Goal: Understand process/instructions: Learn about a topic

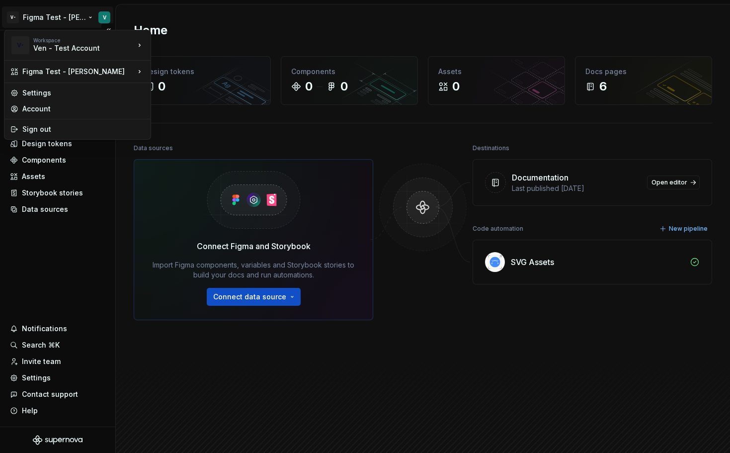
click at [73, 22] on html "V- Figma Test - John Doe V Home Documentation Analytics Code automation Dataset…" at bounding box center [365, 226] width 730 height 453
click at [34, 14] on html "V- Figma Test - John Doe V Home Documentation Analytics Code automation Dataset…" at bounding box center [365, 226] width 730 height 453
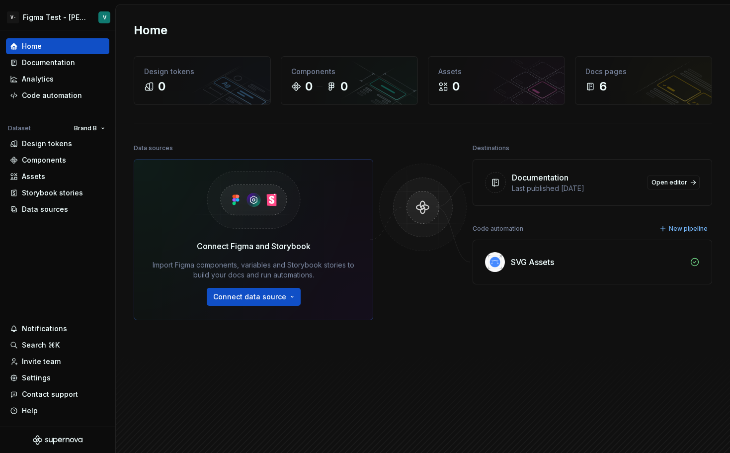
click at [34, 14] on html "V- Figma Test - John Doe V Home Documentation Analytics Code automation Dataset…" at bounding box center [365, 226] width 730 height 453
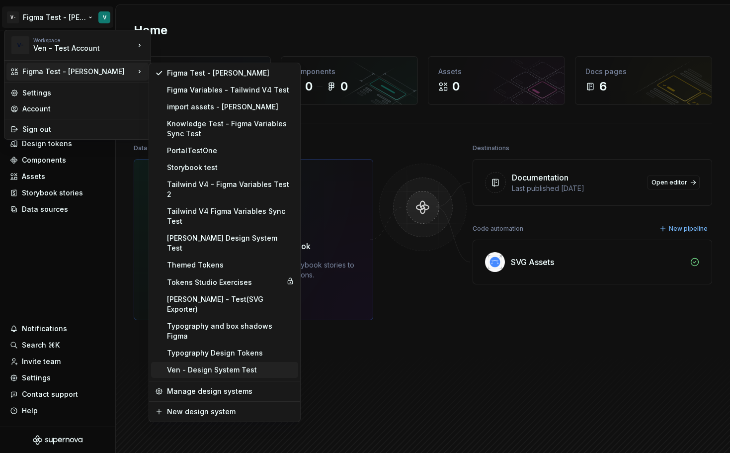
click at [240, 362] on div "Ven - Design System Test" at bounding box center [224, 370] width 147 height 16
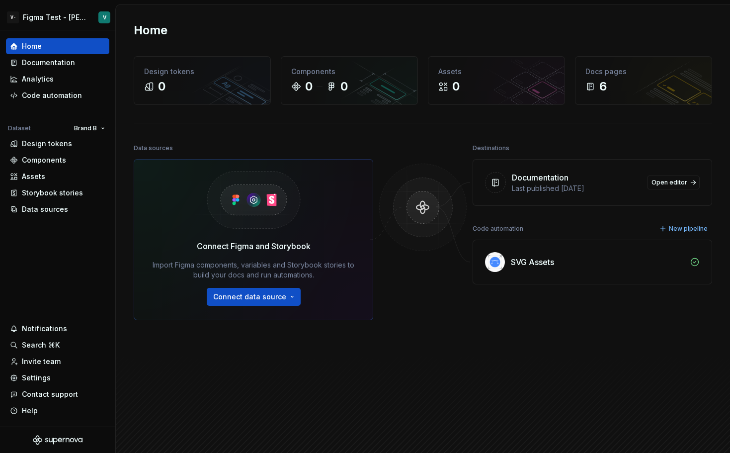
click at [270, 6] on div "Home Design tokens 0 Components 0 0 Assets 0 Docs pages 6 Data sources Connect …" at bounding box center [423, 237] width 615 height 466
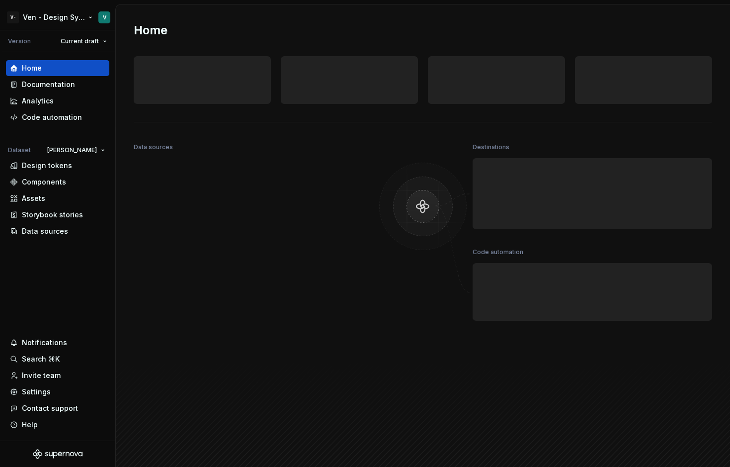
click at [80, 19] on html "V- Ven - Design System Test V Version Current draft Home Documentation Analytic…" at bounding box center [365, 233] width 730 height 467
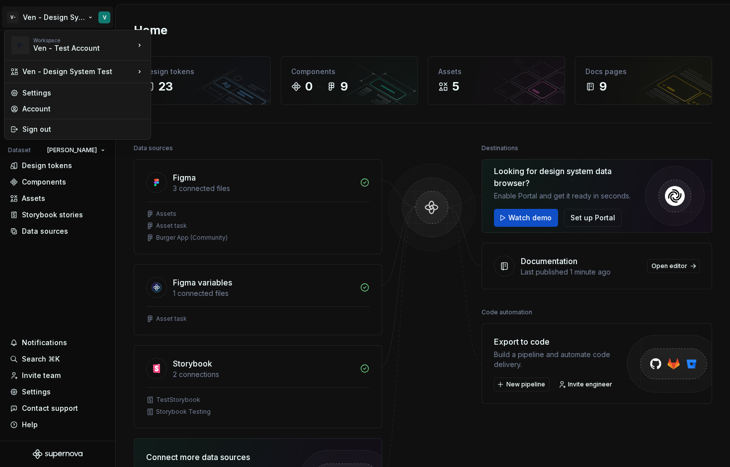
click at [266, 31] on html "V- Ven - Design System Test V Version Current draft Home Documentation Analytic…" at bounding box center [365, 233] width 730 height 467
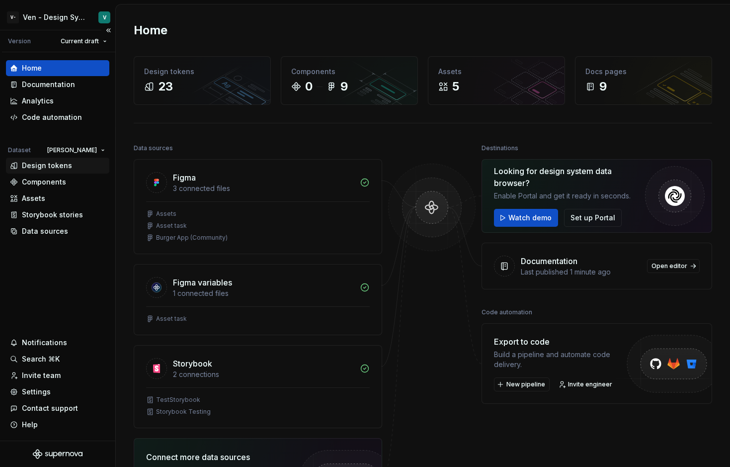
click at [52, 164] on div "Design tokens" at bounding box center [47, 166] width 50 height 10
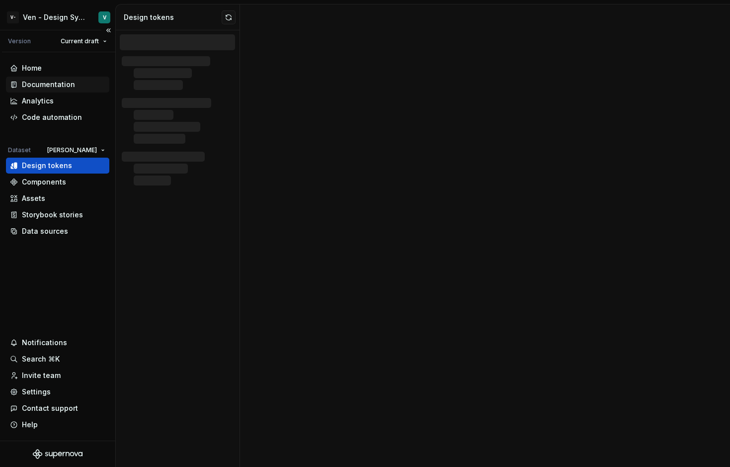
click at [67, 77] on div "Documentation" at bounding box center [57, 85] width 103 height 16
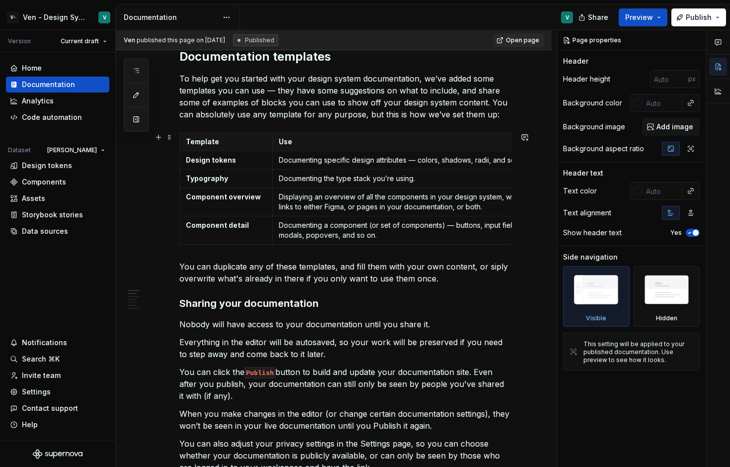
scroll to position [182, 0]
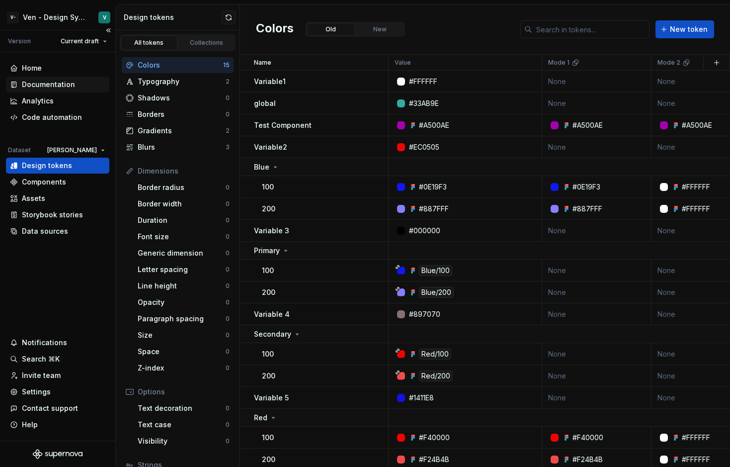
click at [58, 84] on div "Documentation" at bounding box center [48, 85] width 53 height 10
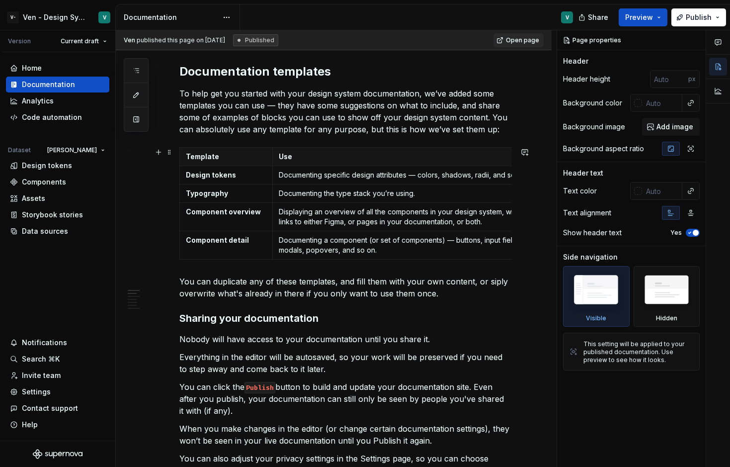
scroll to position [98, 0]
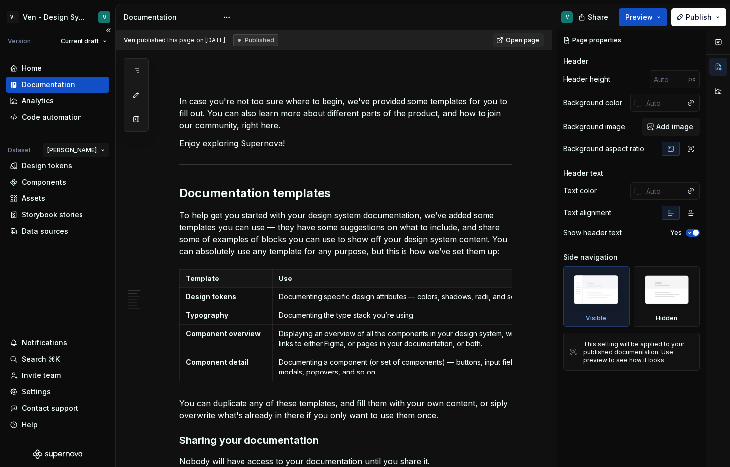
click at [102, 149] on html "V- Ven - Design System Test V Version Current draft Home Documentation Analytic…" at bounding box center [365, 233] width 730 height 467
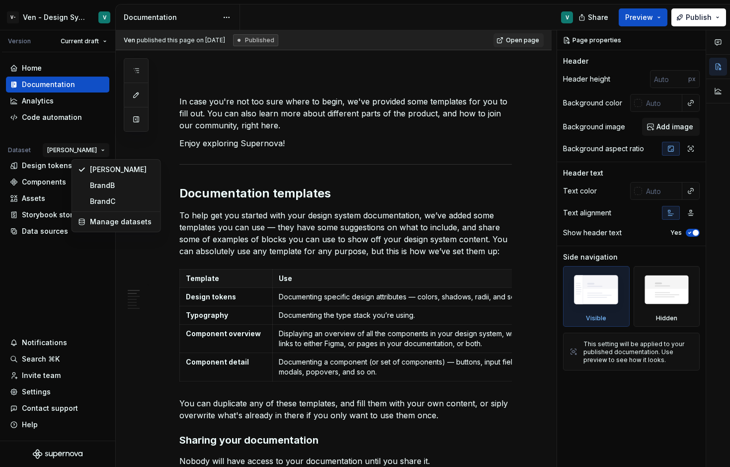
click at [483, 244] on html "V- Ven - Design System Test V Version Current draft Home Documentation Analytic…" at bounding box center [365, 233] width 730 height 467
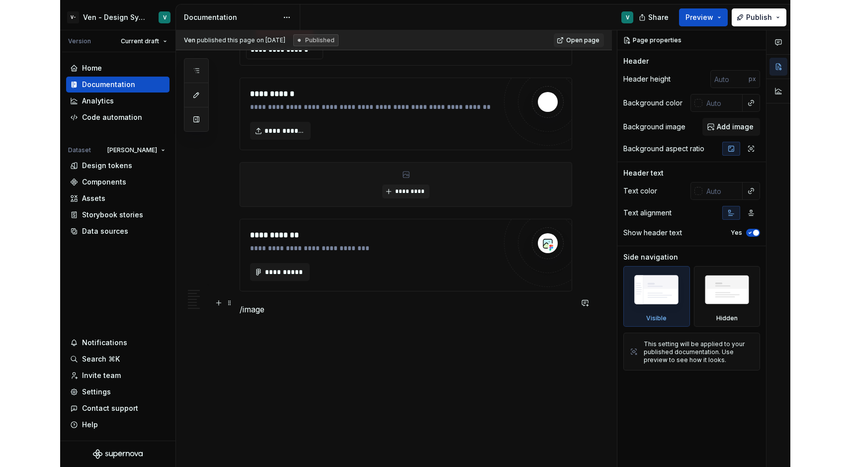
scroll to position [1576, 0]
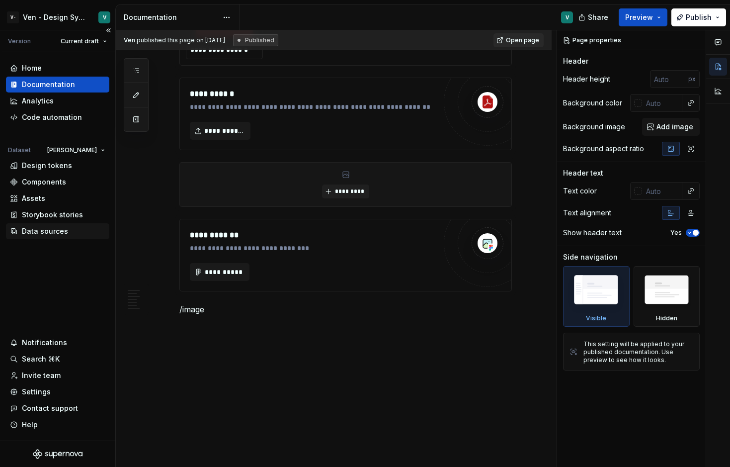
click at [69, 233] on div "Data sources" at bounding box center [57, 231] width 95 height 10
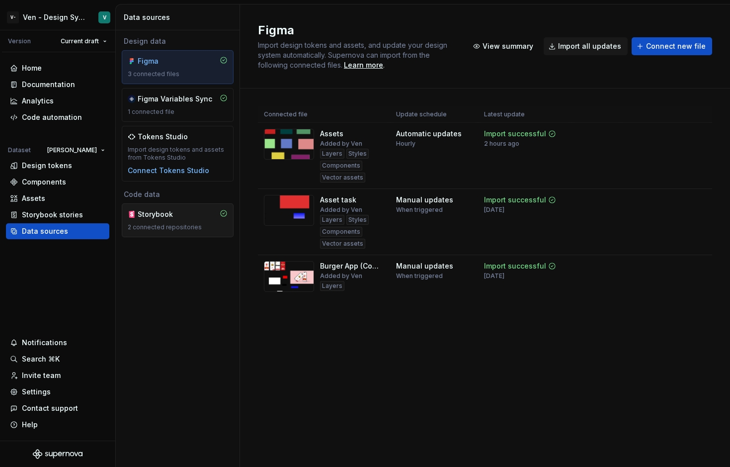
click at [169, 229] on div "2 connected repositories" at bounding box center [178, 227] width 100 height 8
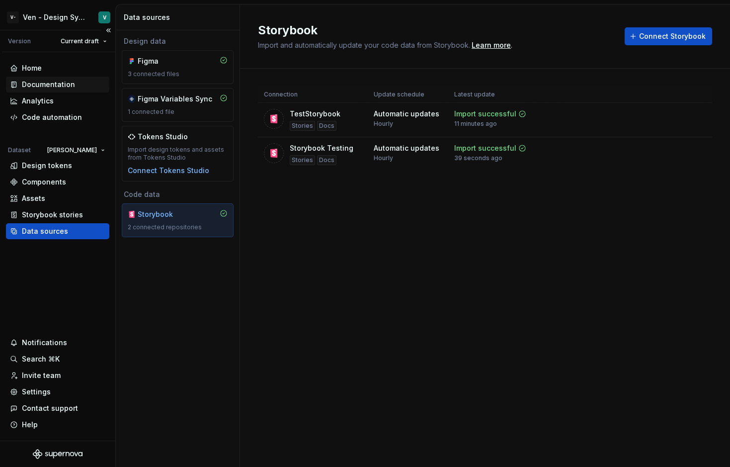
click at [75, 85] on div "Documentation" at bounding box center [57, 85] width 95 height 10
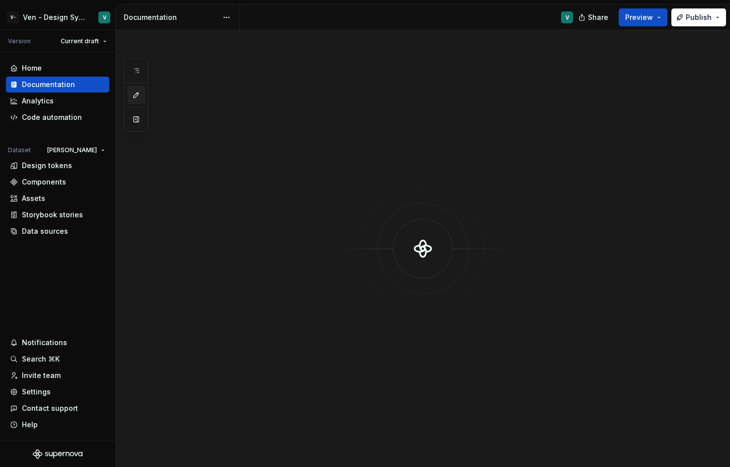
click at [138, 95] on icon "button" at bounding box center [136, 95] width 8 height 8
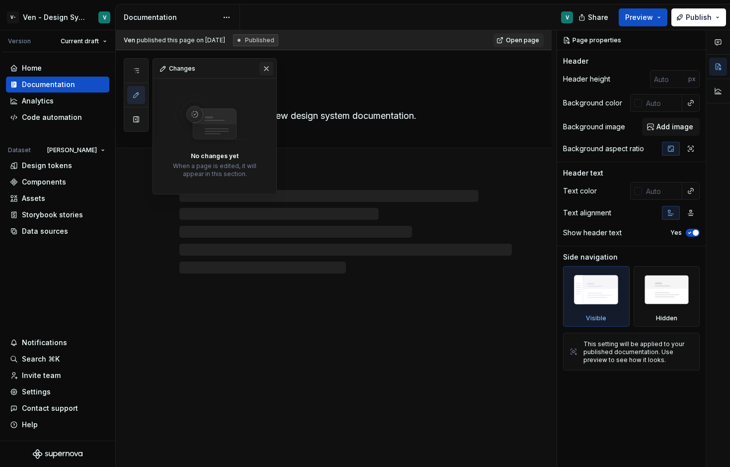
click at [269, 66] on button "button" at bounding box center [267, 69] width 14 height 14
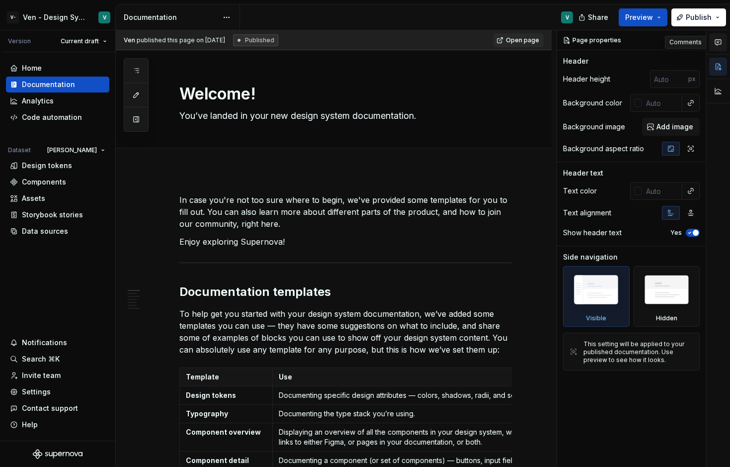
click at [717, 45] on icon "button" at bounding box center [719, 42] width 8 height 8
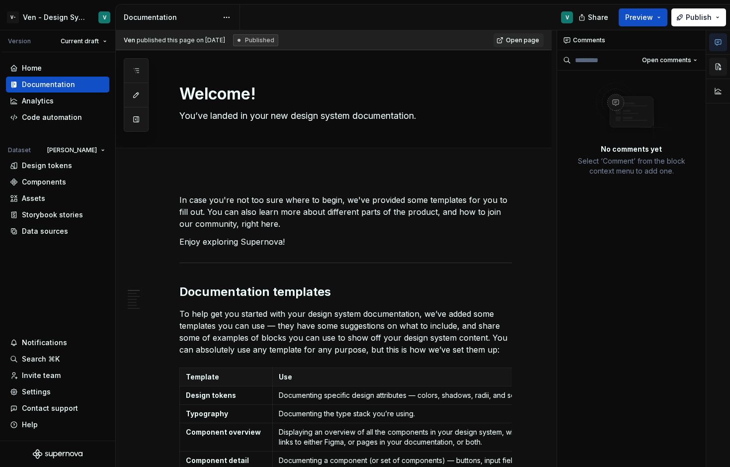
click at [718, 64] on button "button" at bounding box center [719, 67] width 18 height 18
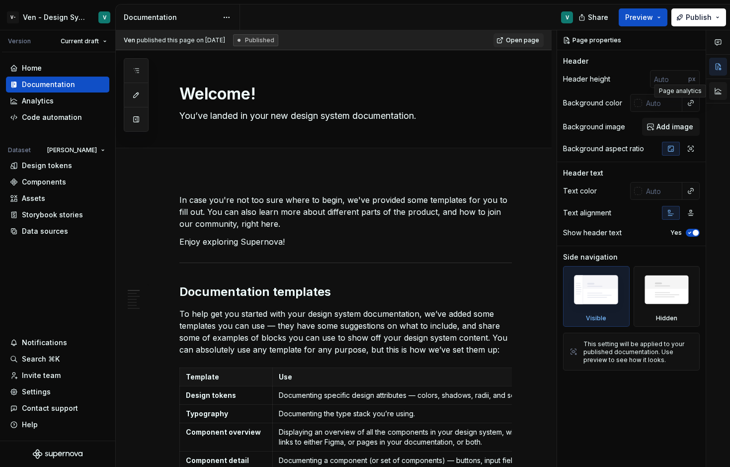
click at [719, 89] on button "button" at bounding box center [719, 91] width 18 height 18
click at [720, 66] on button "button" at bounding box center [719, 67] width 18 height 18
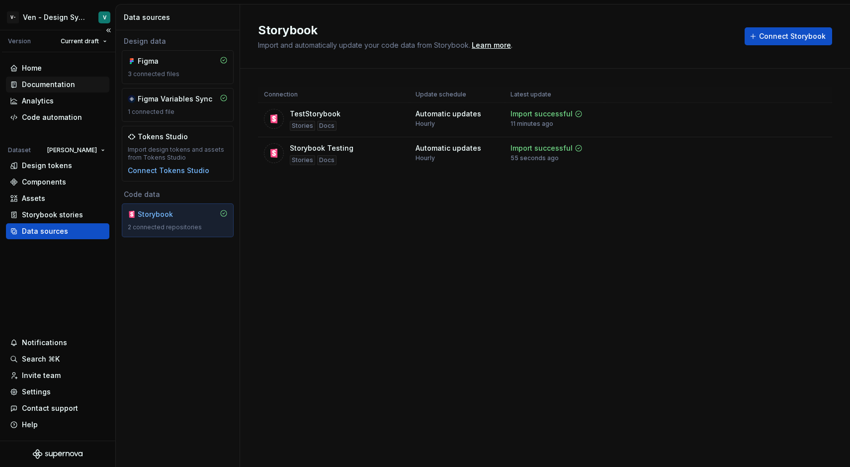
click at [66, 87] on div "Documentation" at bounding box center [48, 85] width 53 height 10
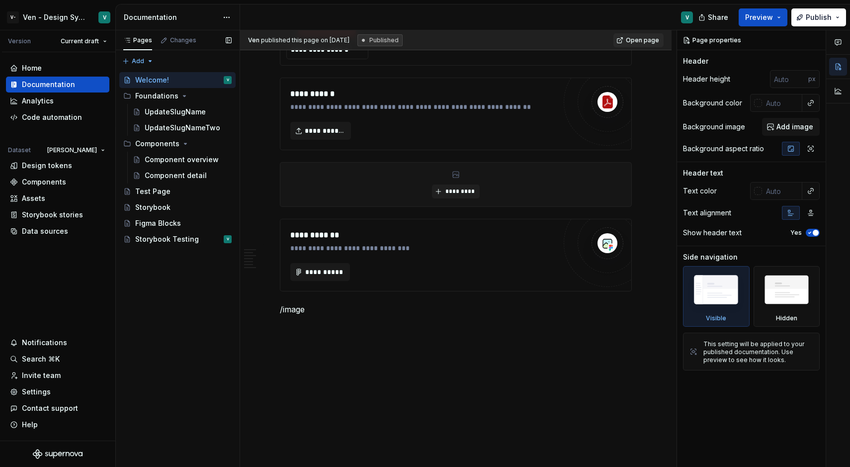
scroll to position [1564, 0]
click at [179, 237] on div "Storybook Testing" at bounding box center [167, 239] width 64 height 10
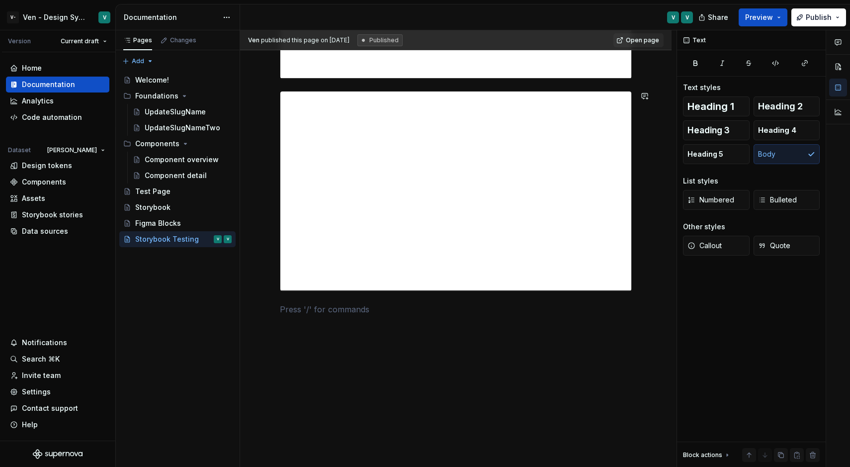
scroll to position [740, 0]
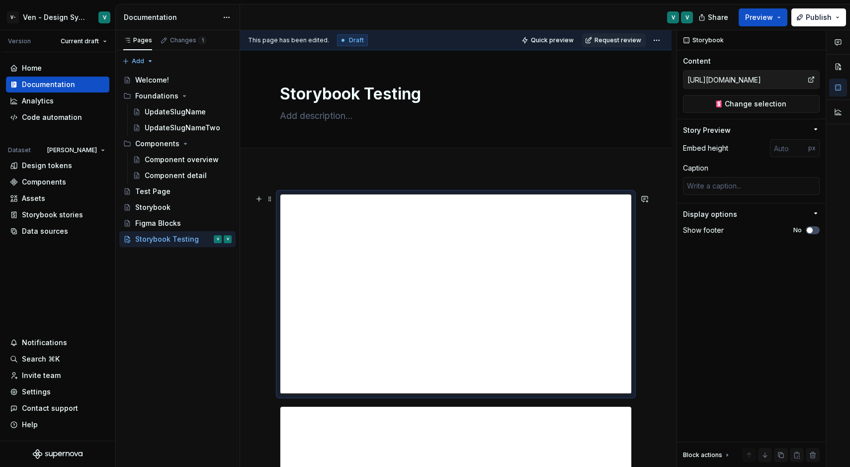
scroll to position [0, 0]
click at [270, 203] on span at bounding box center [270, 199] width 8 height 14
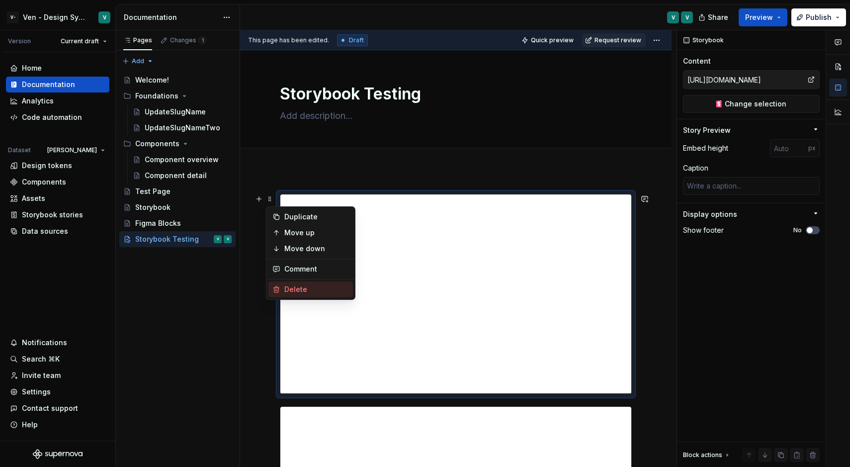
click at [305, 288] on div "Delete" at bounding box center [316, 289] width 65 height 10
type textarea "*"
type input "Components / Skeleton / Skeleton Shape / Docs"
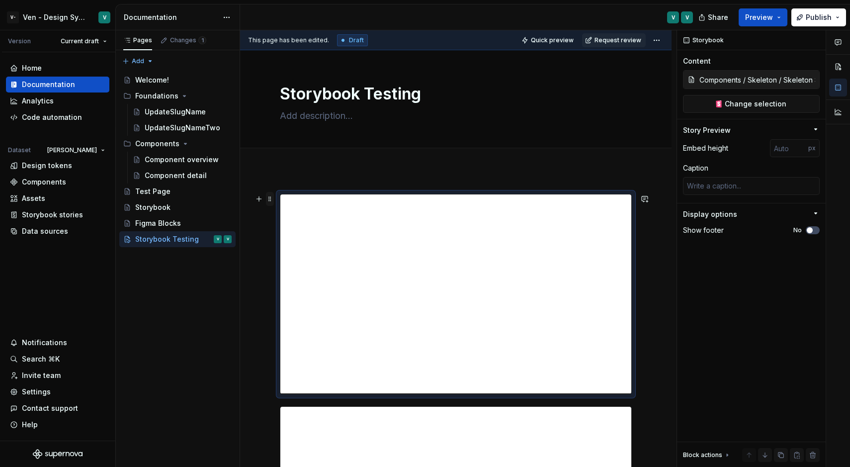
click at [272, 200] on span at bounding box center [270, 199] width 8 height 14
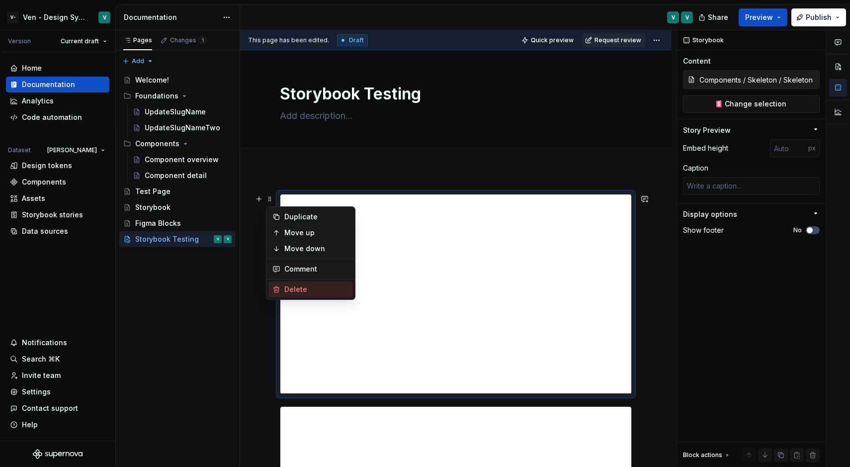
click at [293, 283] on div "Delete" at bounding box center [311, 289] width 85 height 16
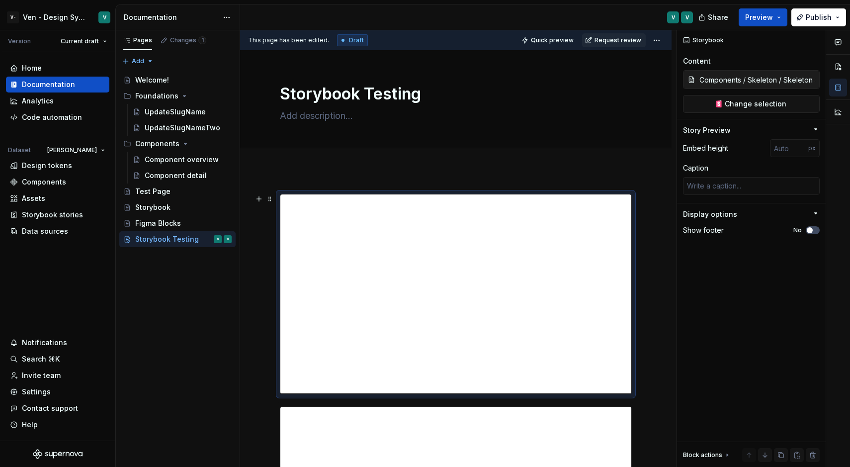
type textarea "*"
type input "Components / Slider / Docs"
click at [271, 200] on span at bounding box center [270, 199] width 8 height 14
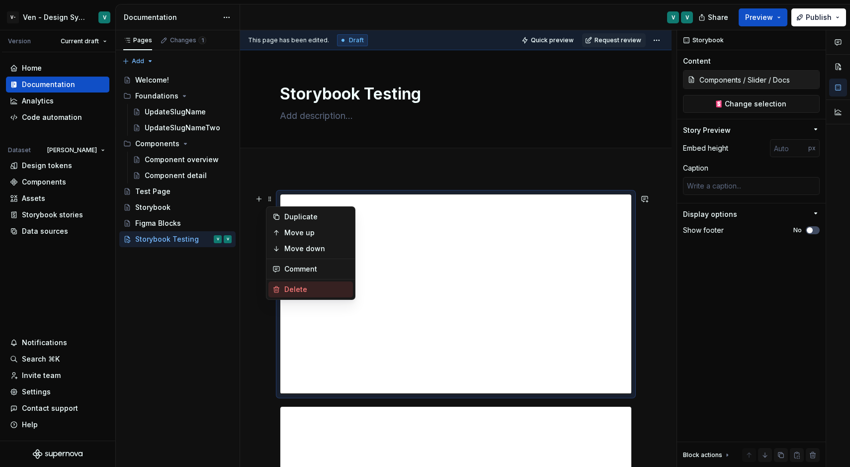
click at [307, 292] on div "Delete" at bounding box center [316, 289] width 65 height 10
type textarea "*"
type input "[URL][DOMAIN_NAME]"
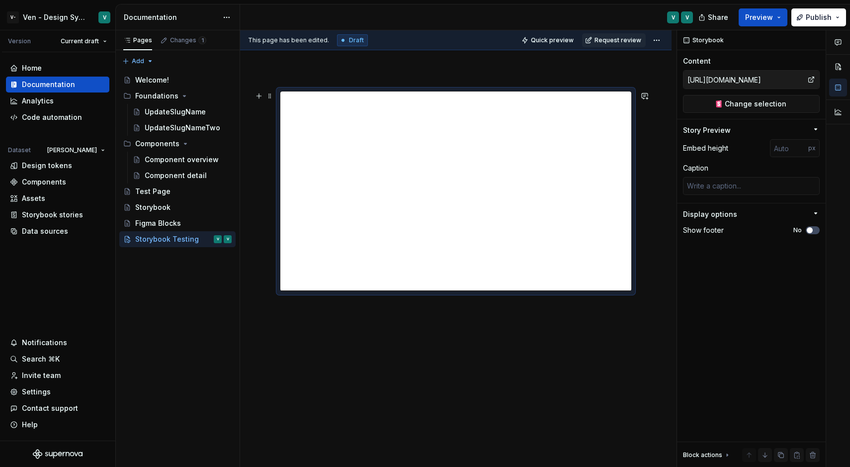
scroll to position [103, 0]
click at [394, 336] on div "V" at bounding box center [456, 267] width 432 height 400
click at [248, 304] on div at bounding box center [456, 267] width 432 height 400
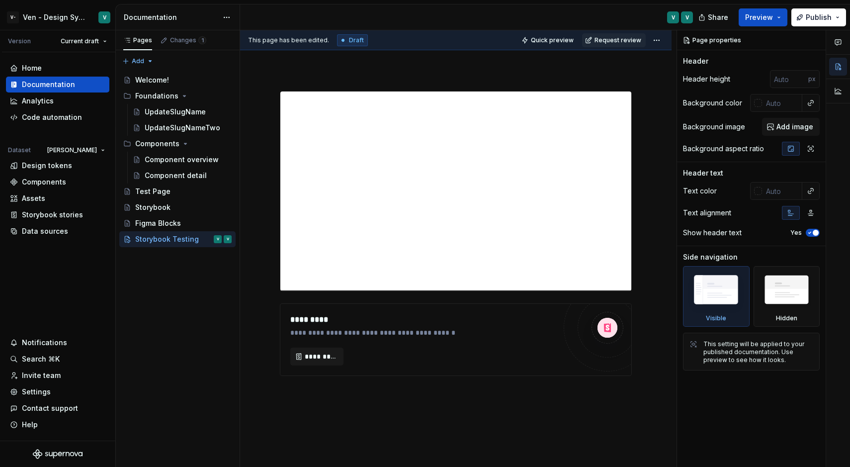
scroll to position [79, 0]
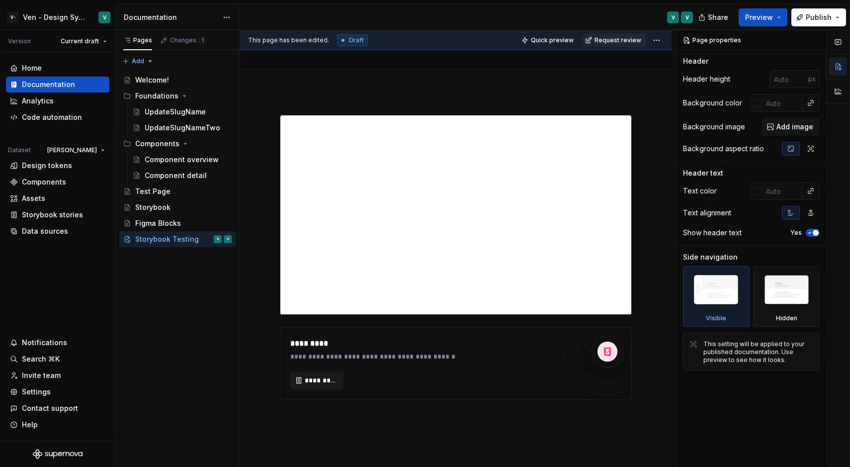
type textarea "*"
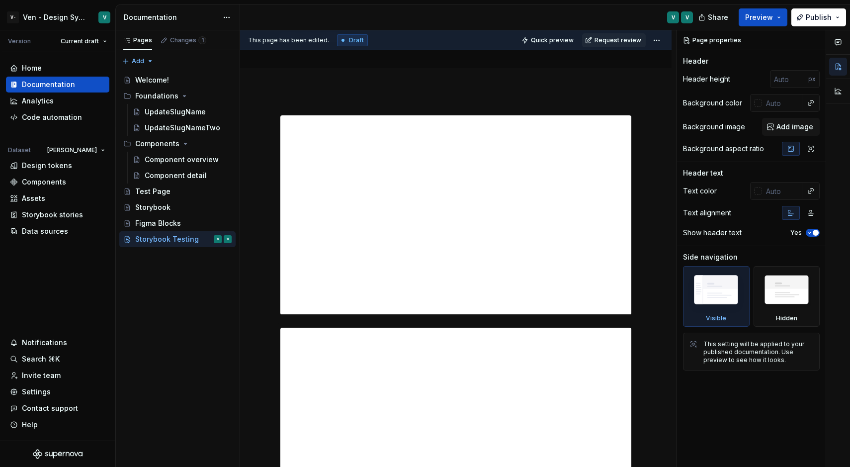
scroll to position [166, 0]
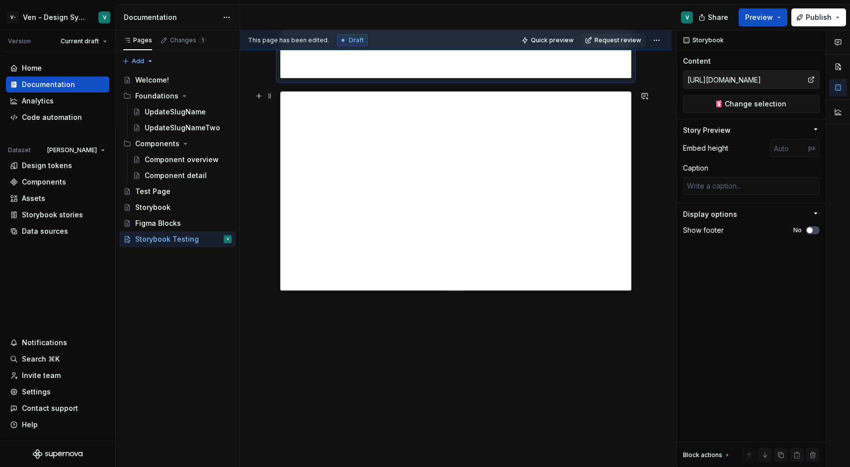
scroll to position [3, 0]
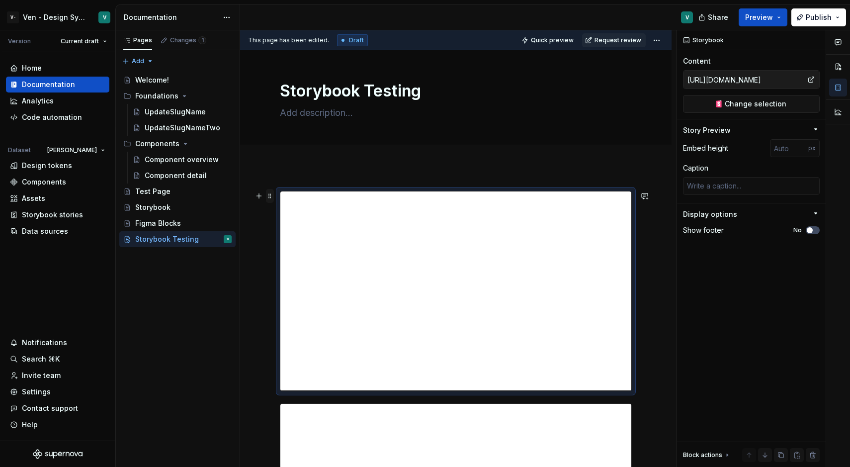
click at [269, 198] on span at bounding box center [270, 196] width 8 height 14
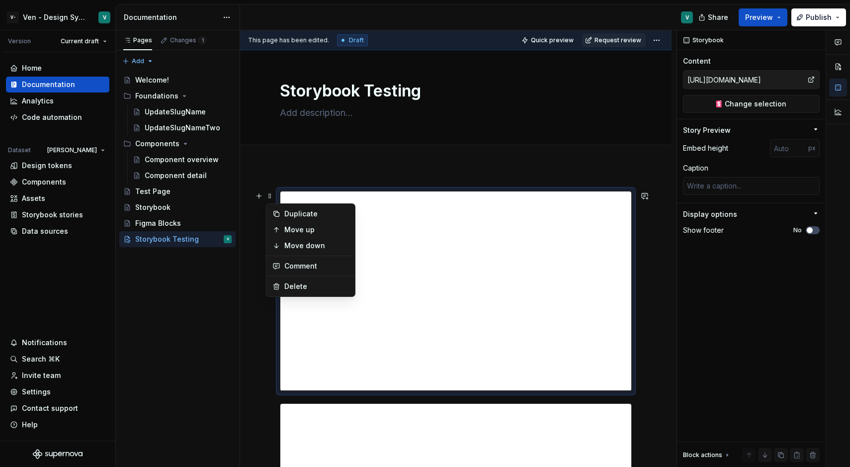
click at [631, 391] on div at bounding box center [456, 291] width 352 height 200
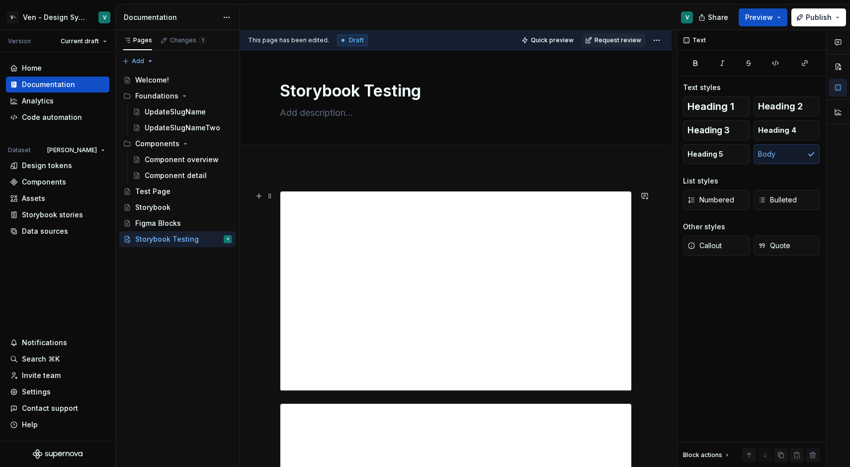
click at [631, 391] on div at bounding box center [456, 291] width 352 height 200
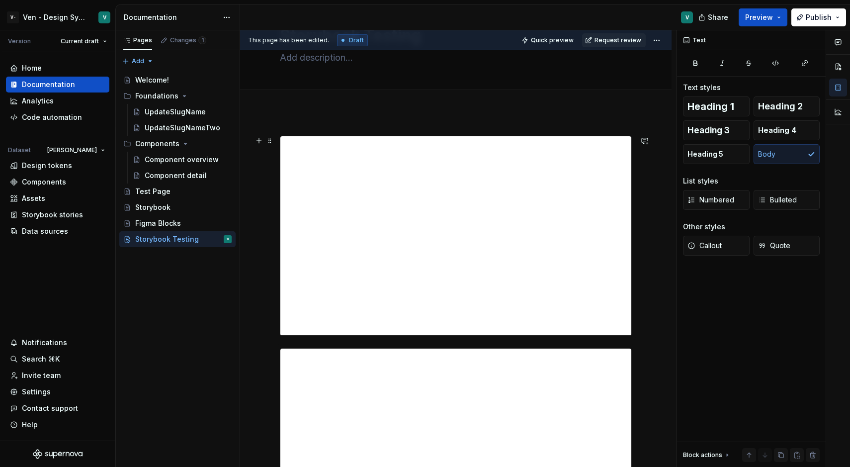
scroll to position [59, 0]
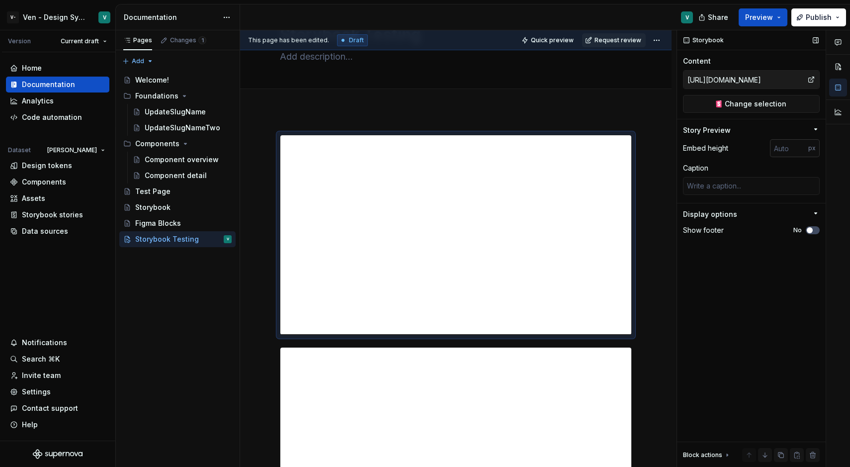
type textarea "*"
click at [784, 149] on input "number" at bounding box center [789, 148] width 38 height 18
type input "500"
type textarea "*"
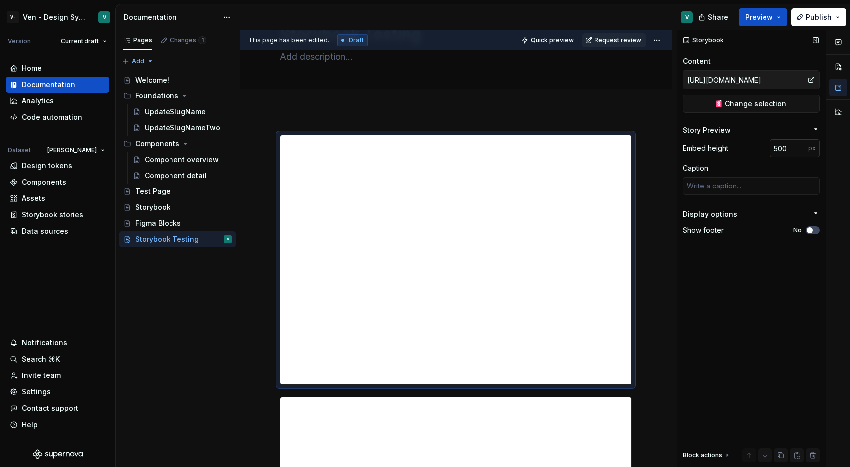
click at [786, 152] on input "500" at bounding box center [789, 148] width 38 height 18
type input "1500"
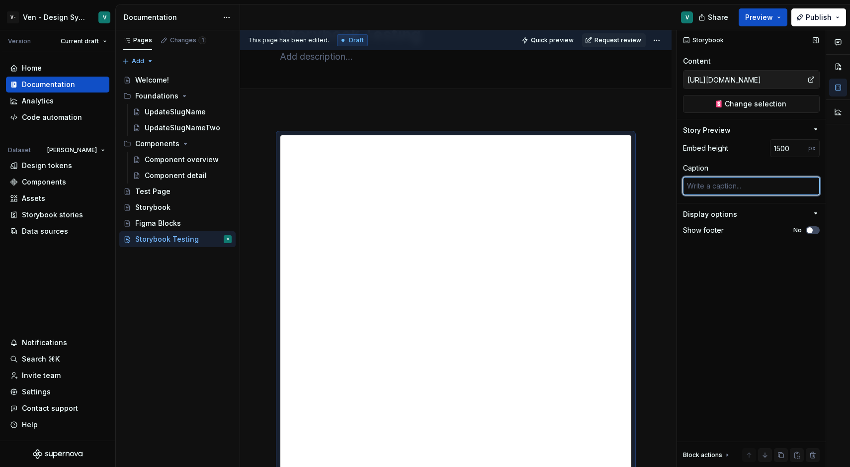
click at [706, 185] on textarea at bounding box center [751, 186] width 137 height 18
click at [724, 226] on div "Show footer No" at bounding box center [751, 230] width 137 height 14
click at [730, 217] on div "Display options" at bounding box center [710, 214] width 54 height 10
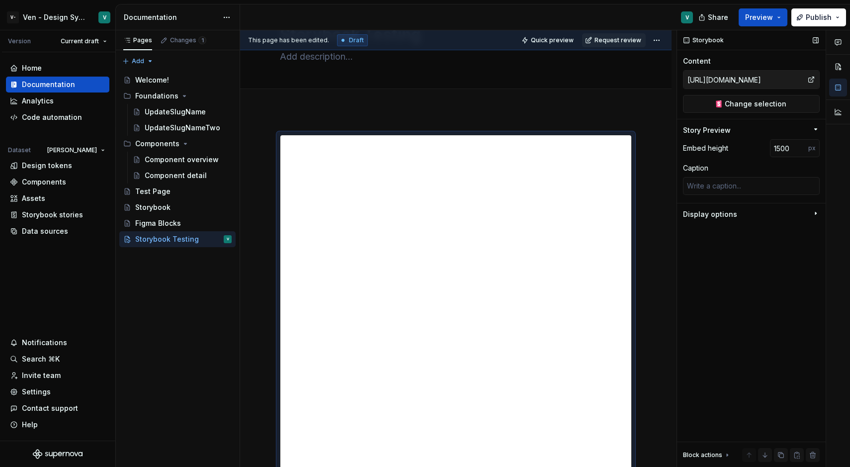
click at [730, 217] on div "Display options" at bounding box center [710, 214] width 54 height 10
click at [815, 232] on button "No" at bounding box center [813, 230] width 14 height 8
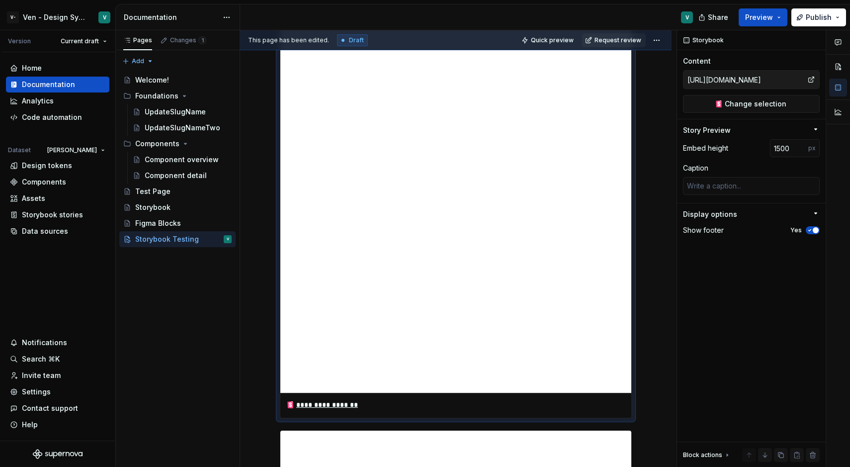
scroll to position [571, 0]
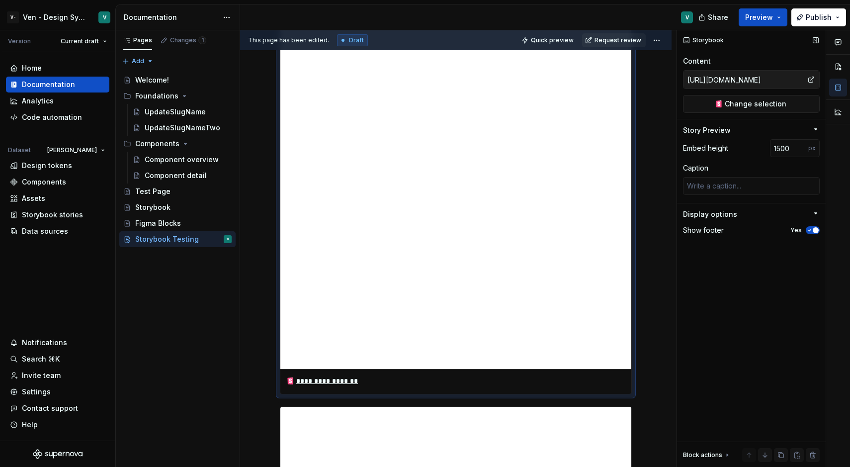
click at [809, 231] on icon "button" at bounding box center [810, 230] width 8 height 6
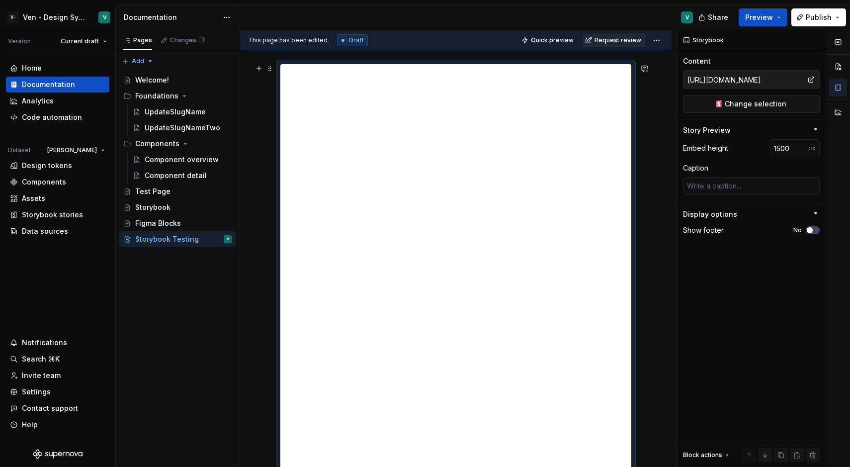
scroll to position [109, 0]
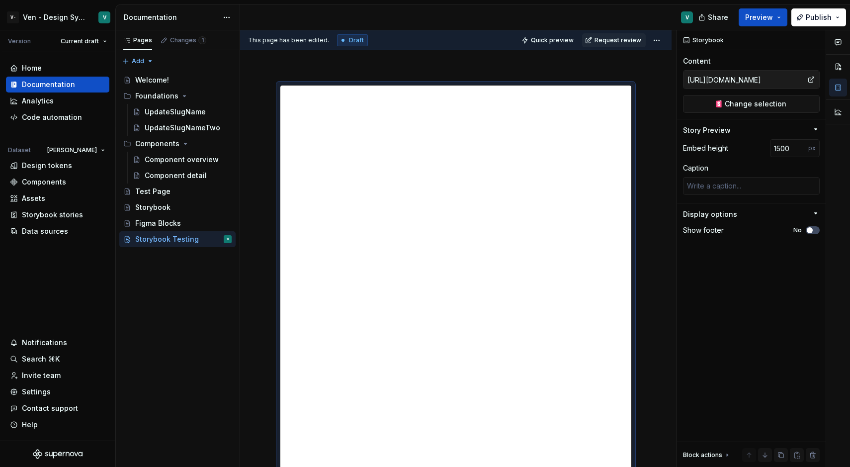
type textarea "*"
